Goal: Information Seeking & Learning: Learn about a topic

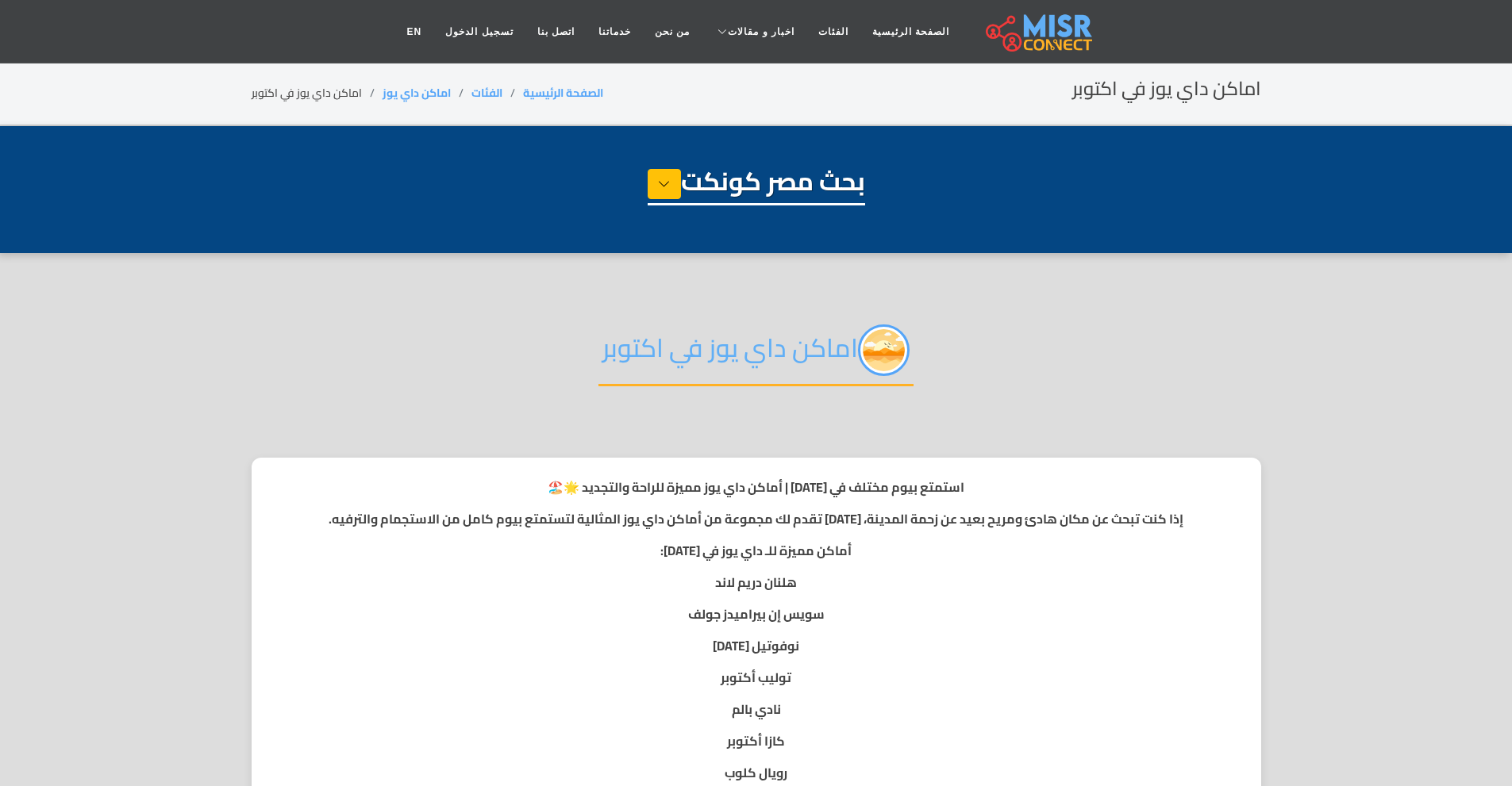
select select "**********"
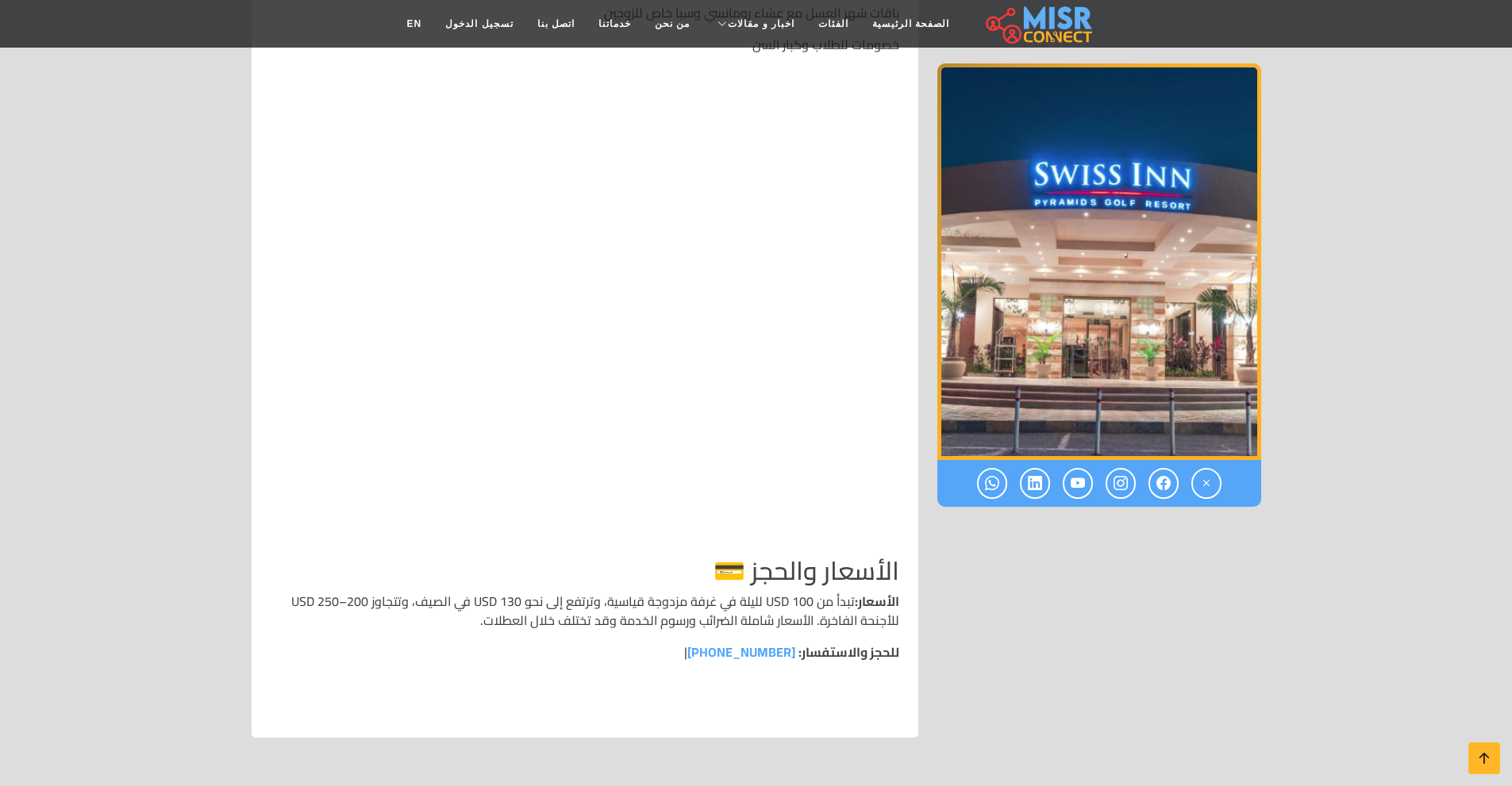
scroll to position [6665, 0]
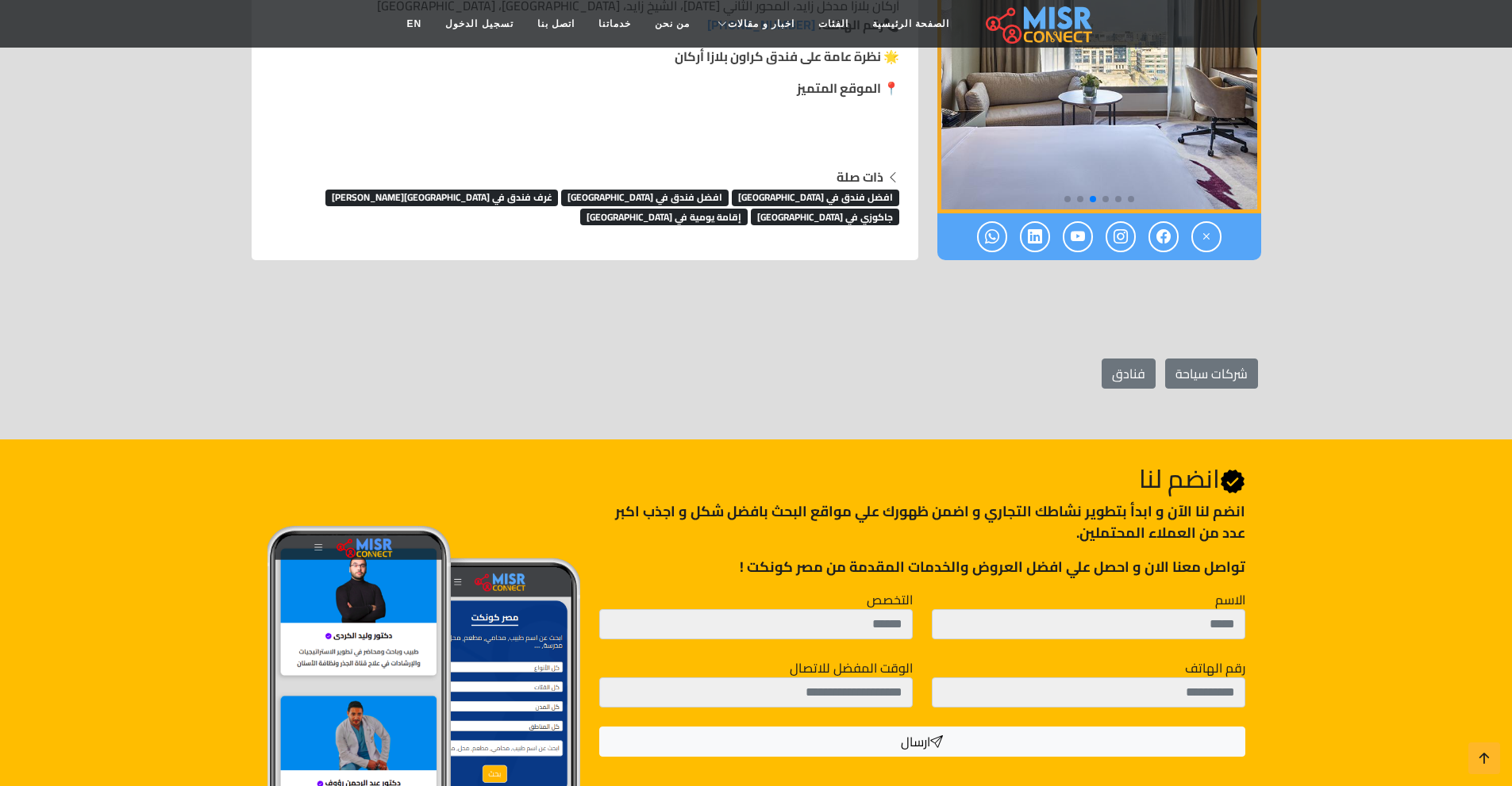
scroll to position [555, 0]
